Goal: Find specific page/section: Find specific page/section

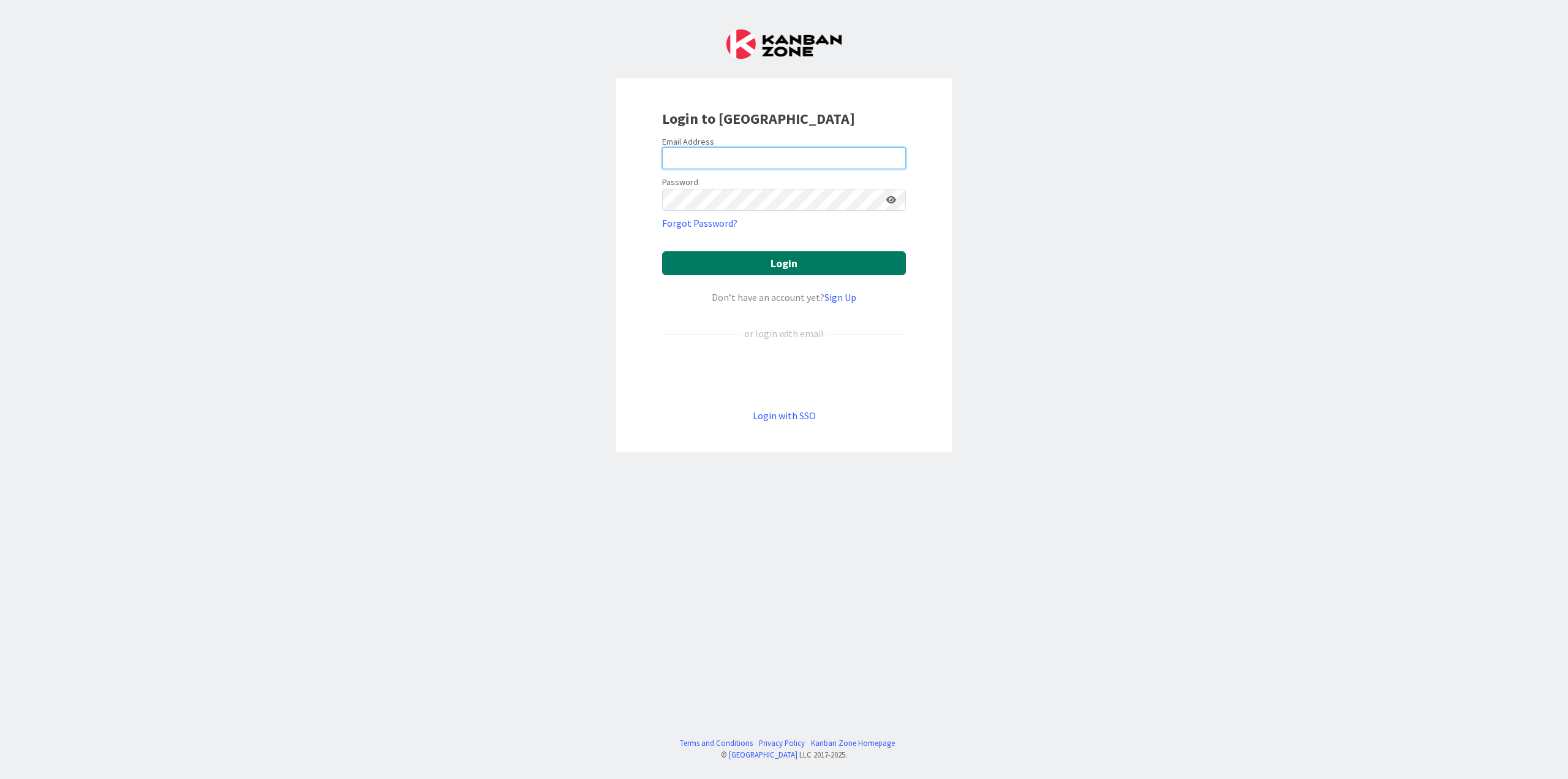
type input "[EMAIL_ADDRESS][DOMAIN_NAME]"
click at [802, 268] on button "Login" at bounding box center [784, 263] width 244 height 24
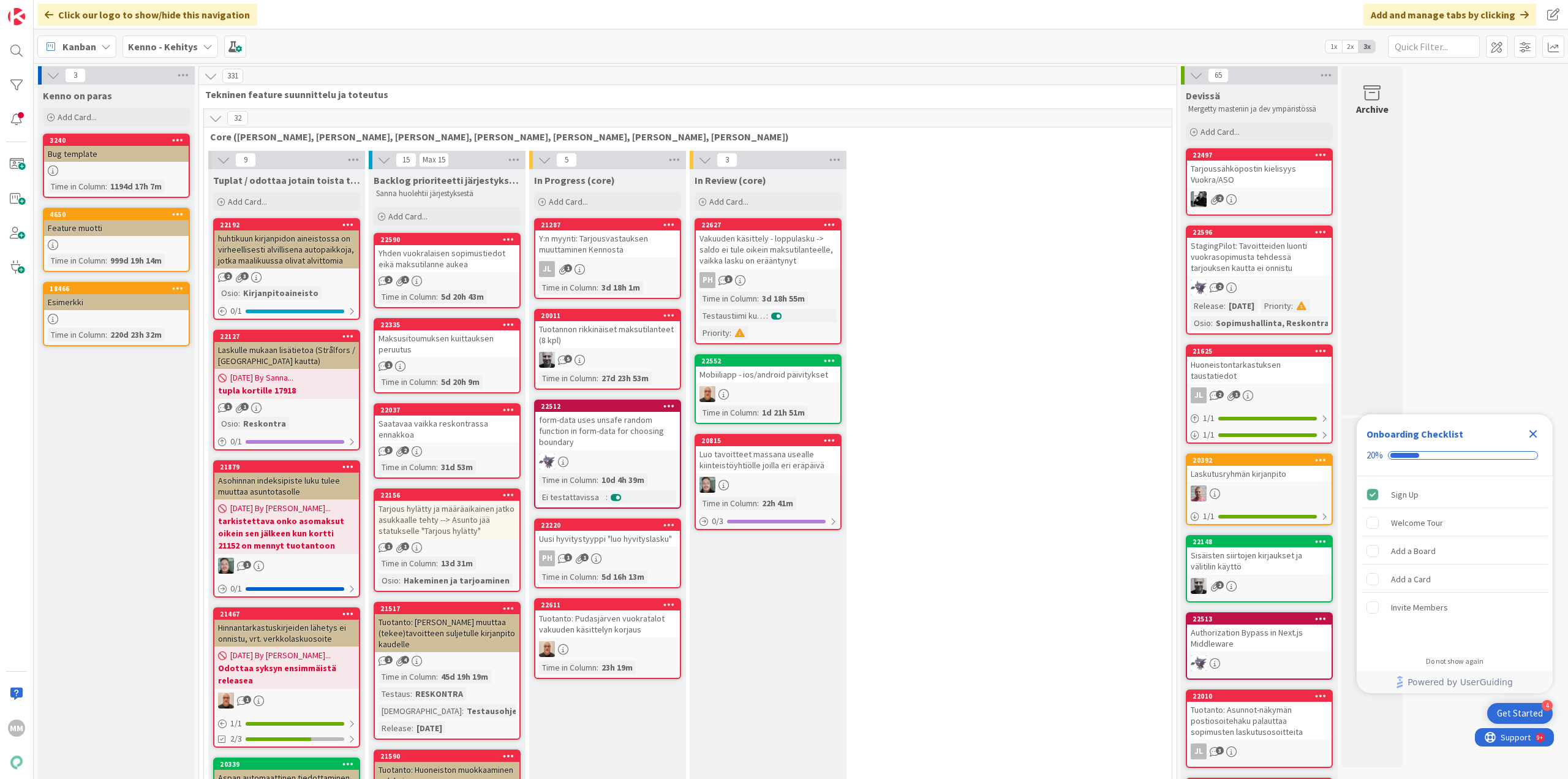
click at [203, 47] on icon at bounding box center [207, 46] width 10 height 10
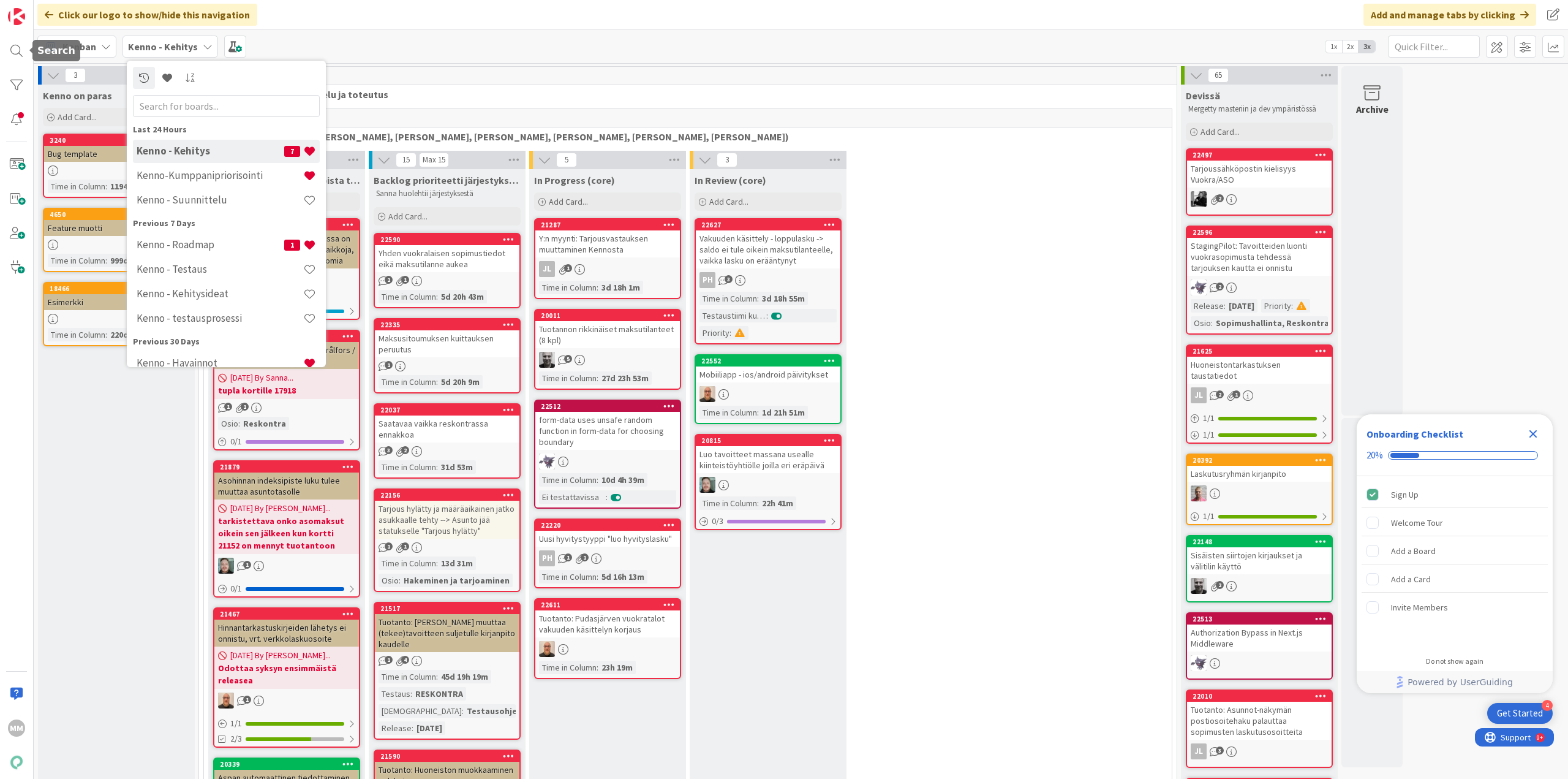
click at [14, 45] on div at bounding box center [17, 51] width 24 height 24
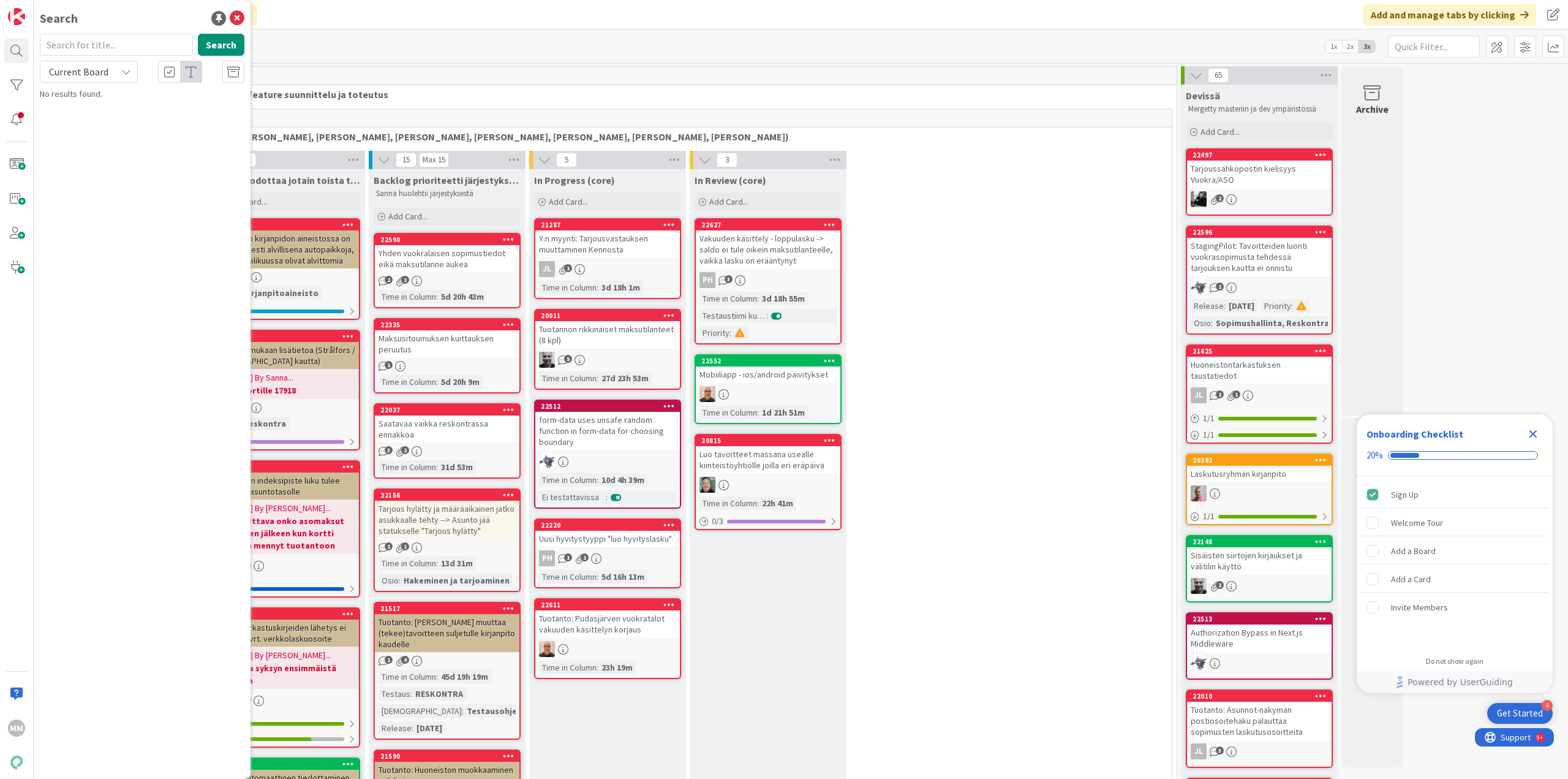
click at [108, 50] on input "text" at bounding box center [116, 45] width 153 height 22
type input "s"
type input "suorituksen kohdistus"
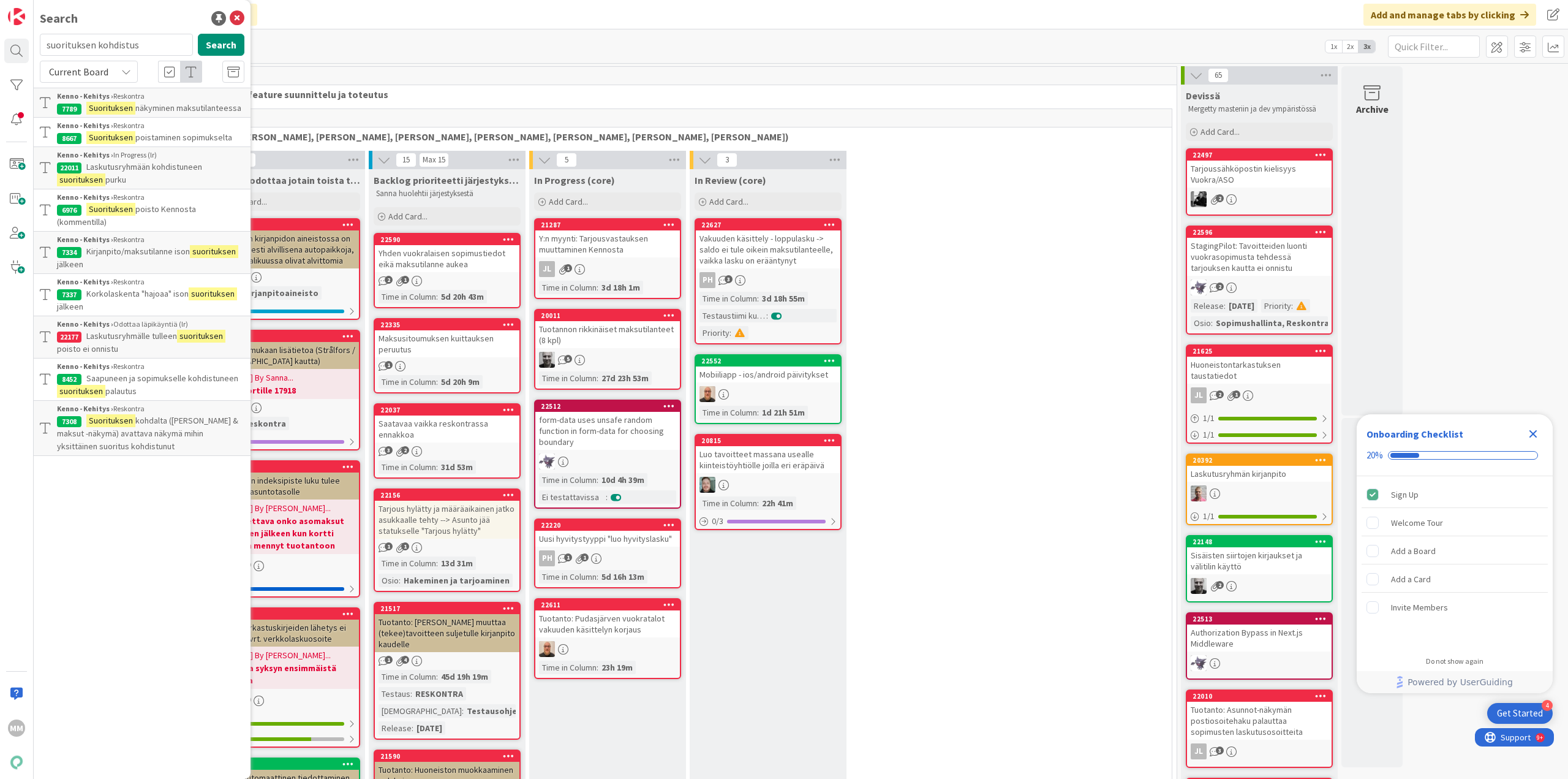
click at [103, 81] on div "Current Board" at bounding box center [89, 72] width 98 height 22
click at [95, 129] on span "All Boards" at bounding box center [110, 123] width 128 height 19
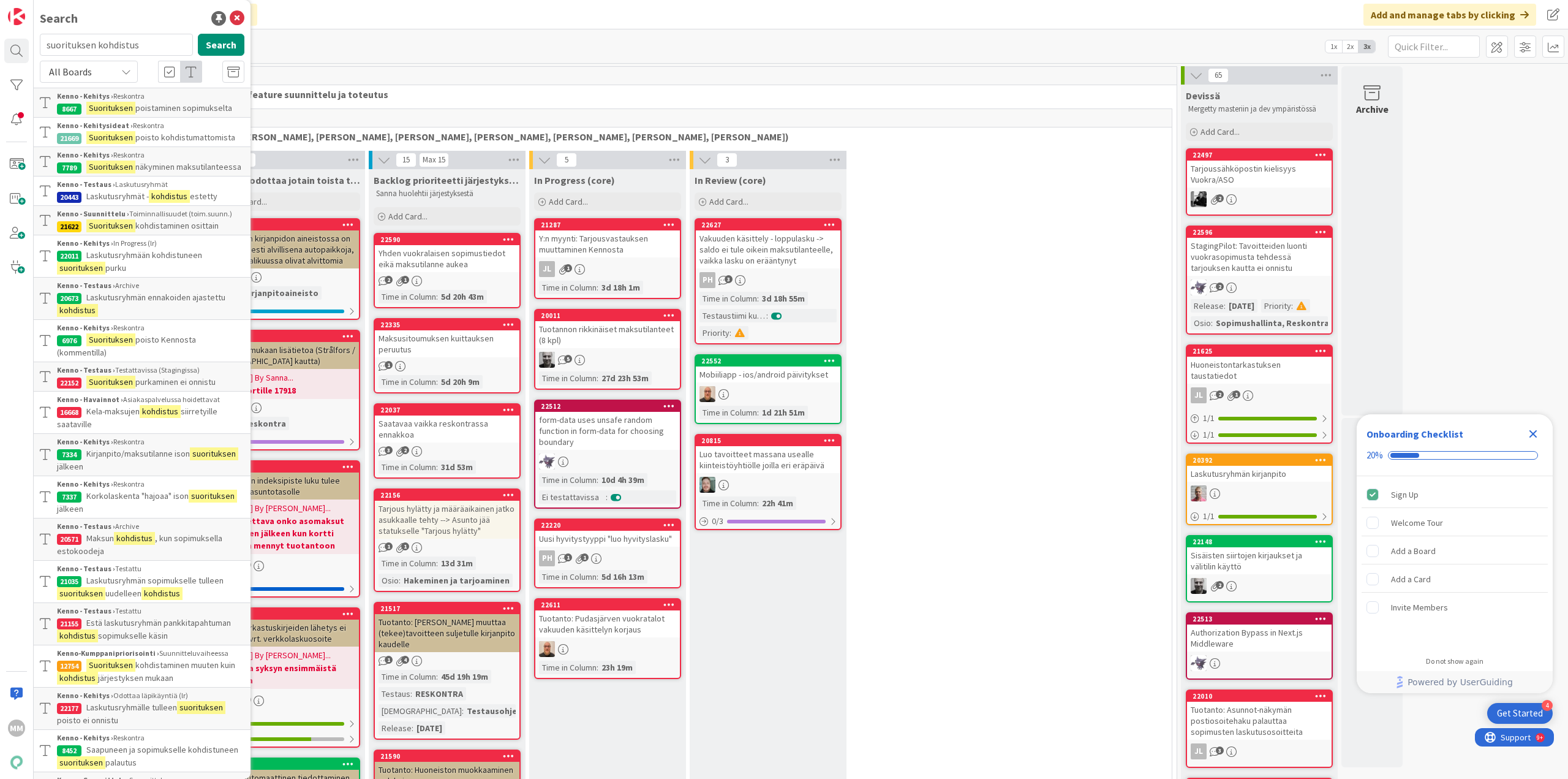
click at [205, 683] on p "Suorituksen kohdistaminen muuten kuin kohdistus järjestyksen mukaan" at bounding box center [151, 672] width 187 height 26
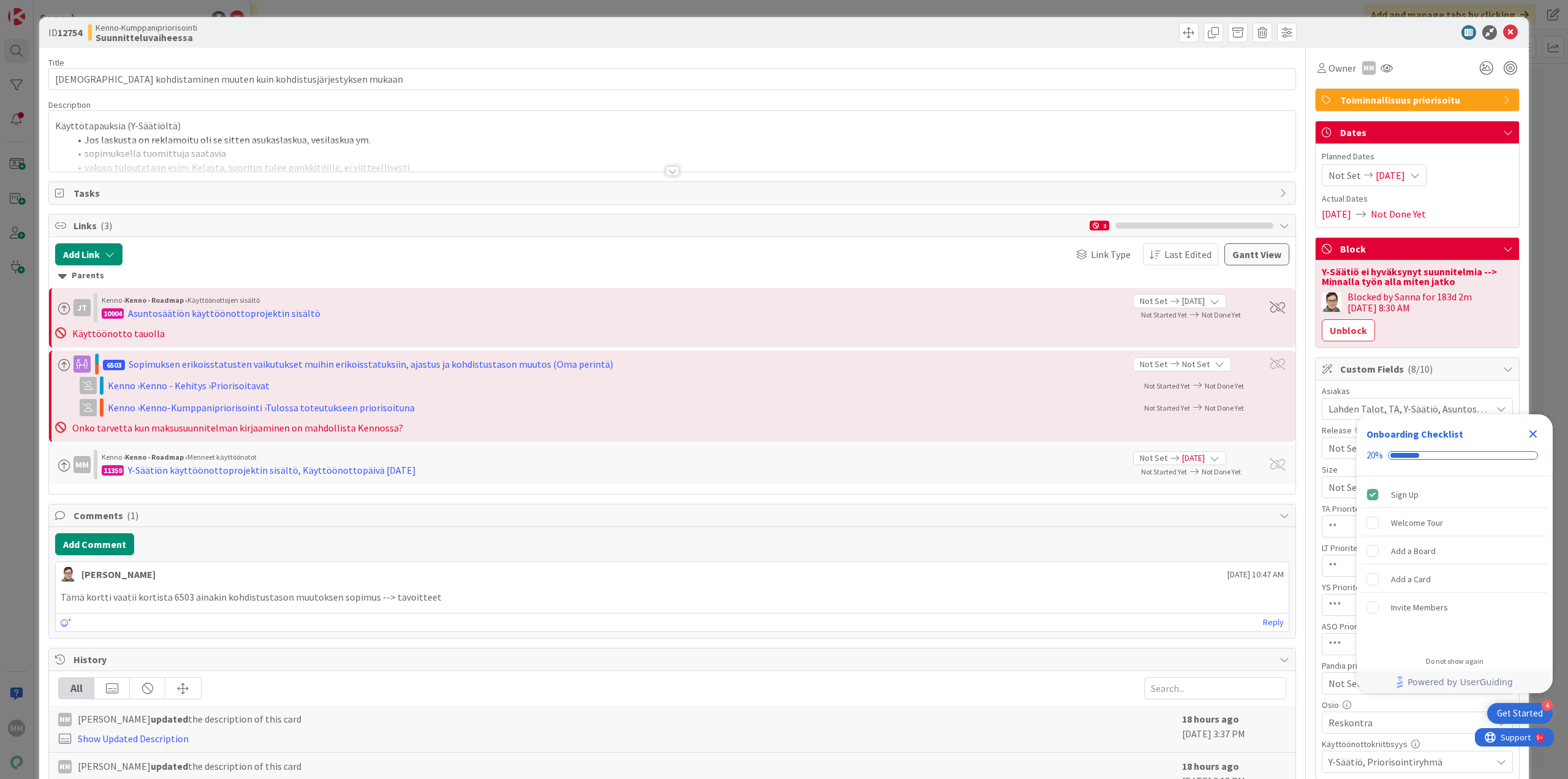
click at [676, 176] on div "Title 66 / 128 Suorituksen kohdistaminen muuten kuin kohdistusjärjestyksen muka…" at bounding box center [672, 635] width 1248 height 1173
click at [667, 171] on div at bounding box center [672, 171] width 13 height 10
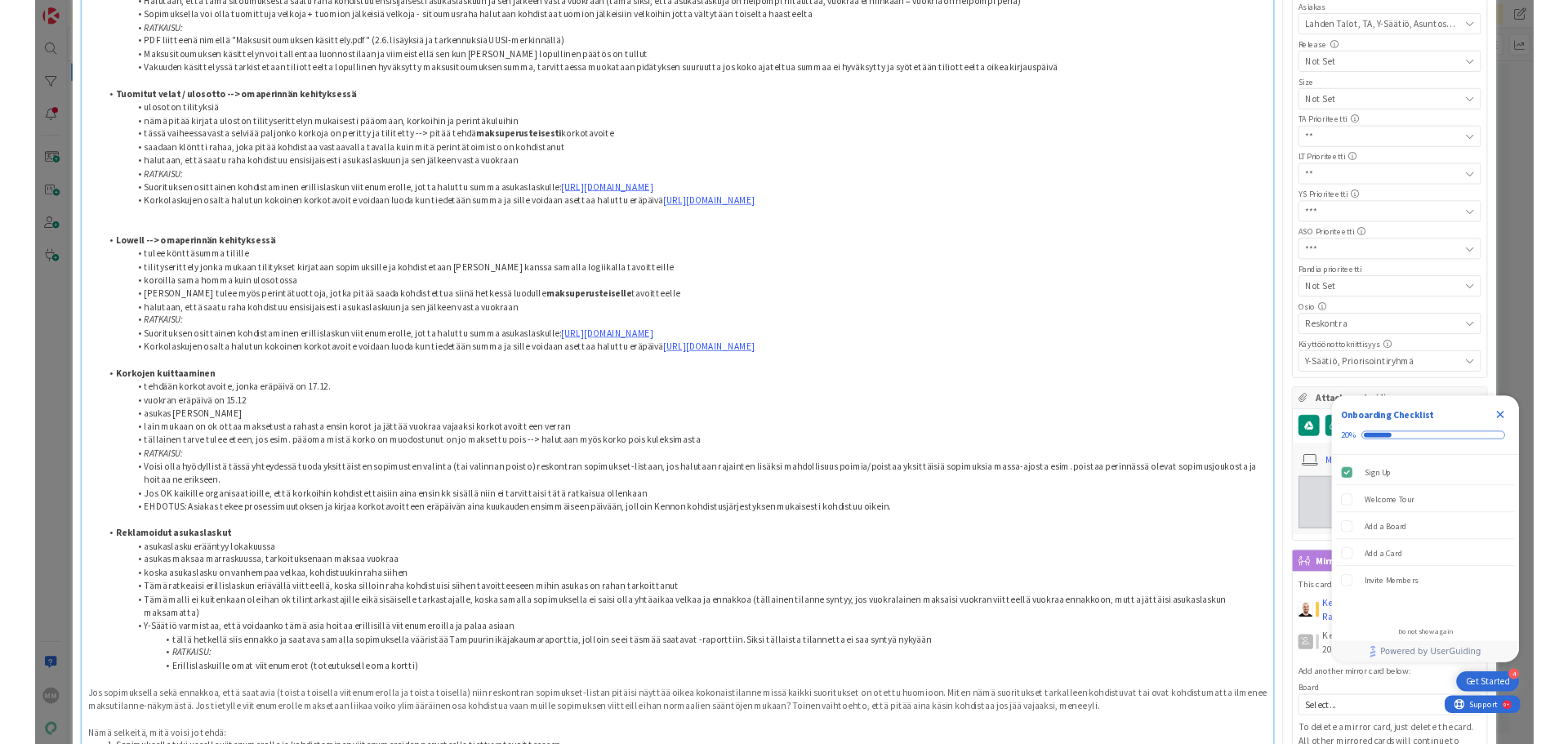
scroll to position [245, 0]
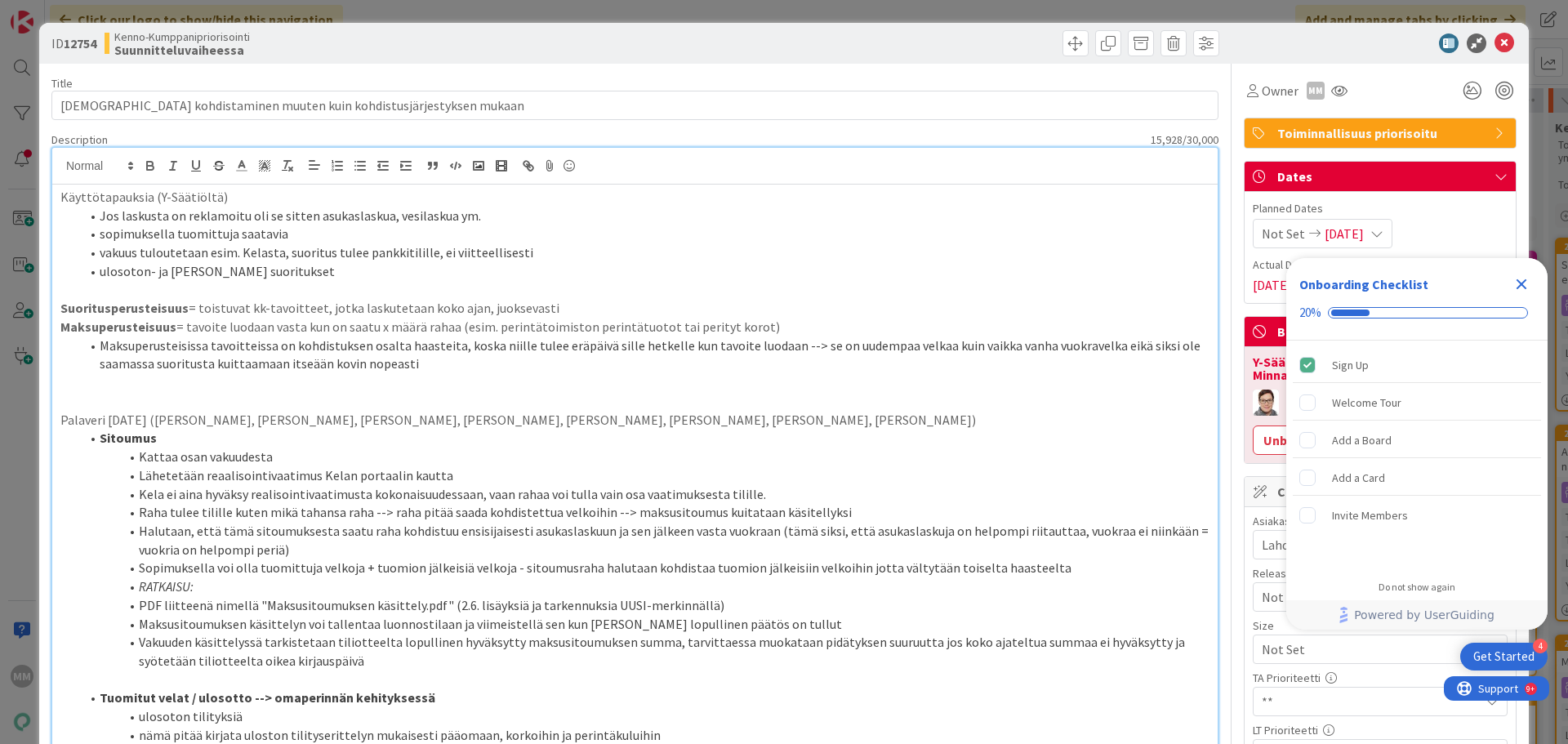
scroll to position [245, 0]
